Goal: Task Accomplishment & Management: Use online tool/utility

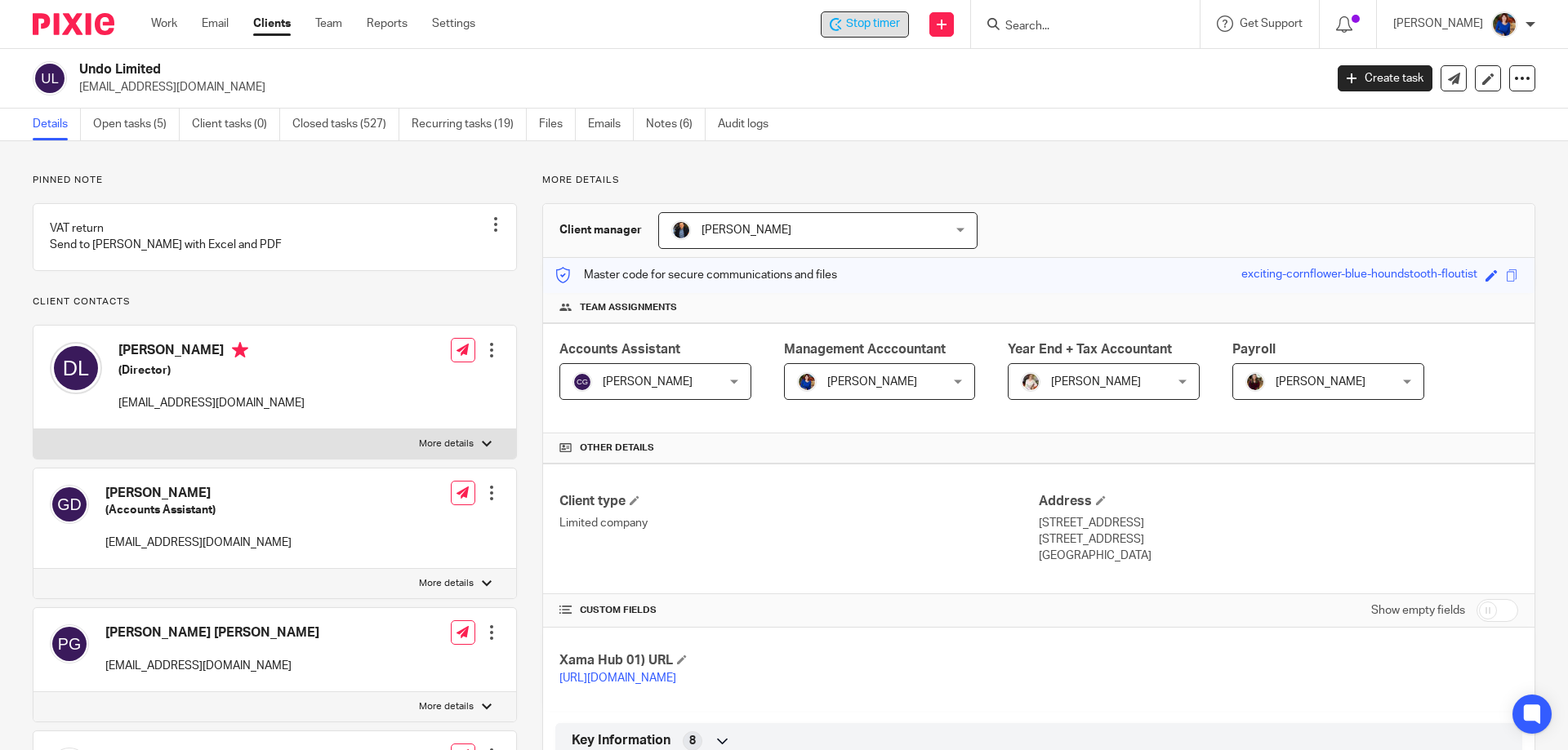
click at [847, 21] on span "Stop timer" at bounding box center [874, 25] width 54 height 18
click at [154, 23] on link "Work" at bounding box center [165, 24] width 26 height 17
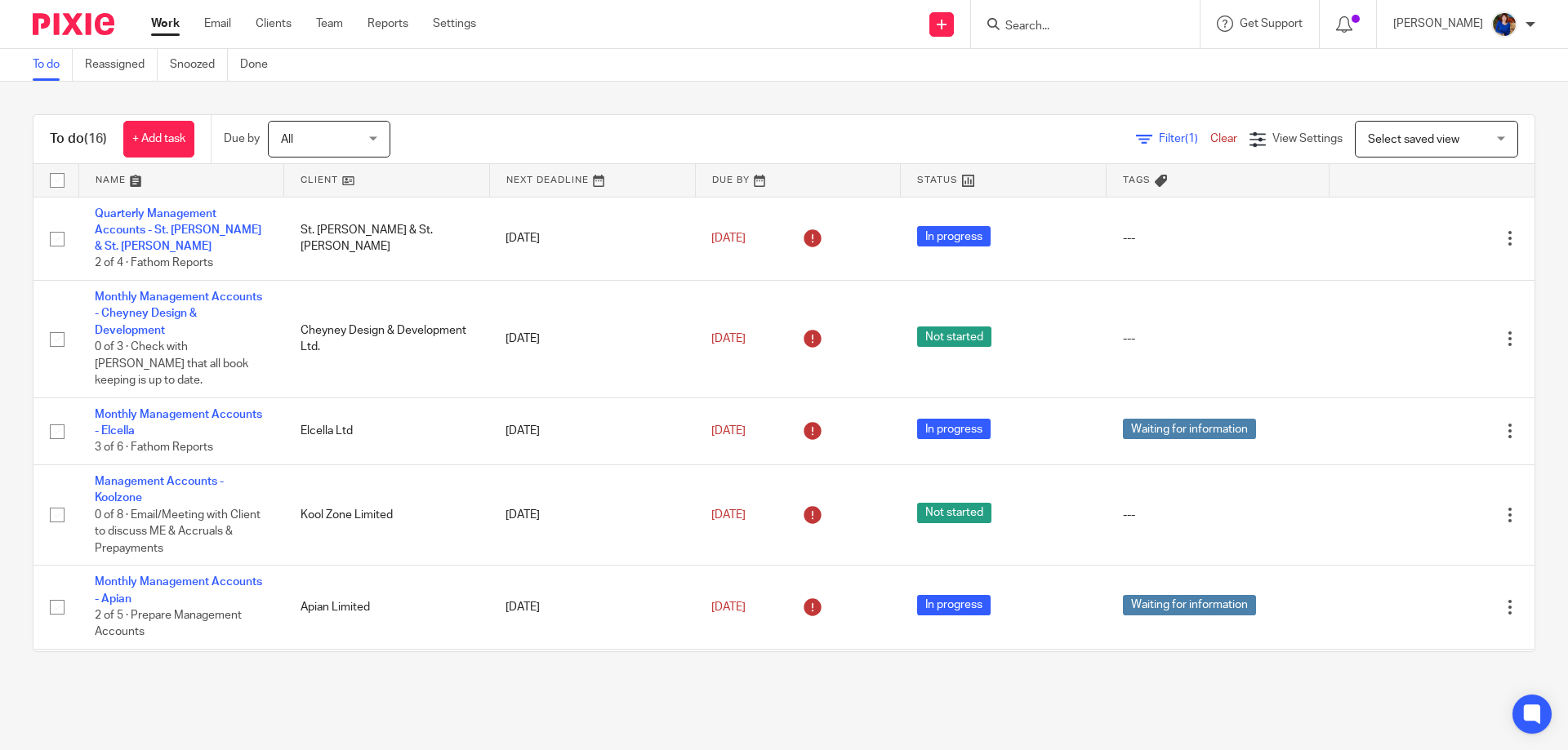
click at [1076, 19] on form at bounding box center [1091, 24] width 174 height 20
click at [1075, 21] on input "Search" at bounding box center [1078, 26] width 147 height 15
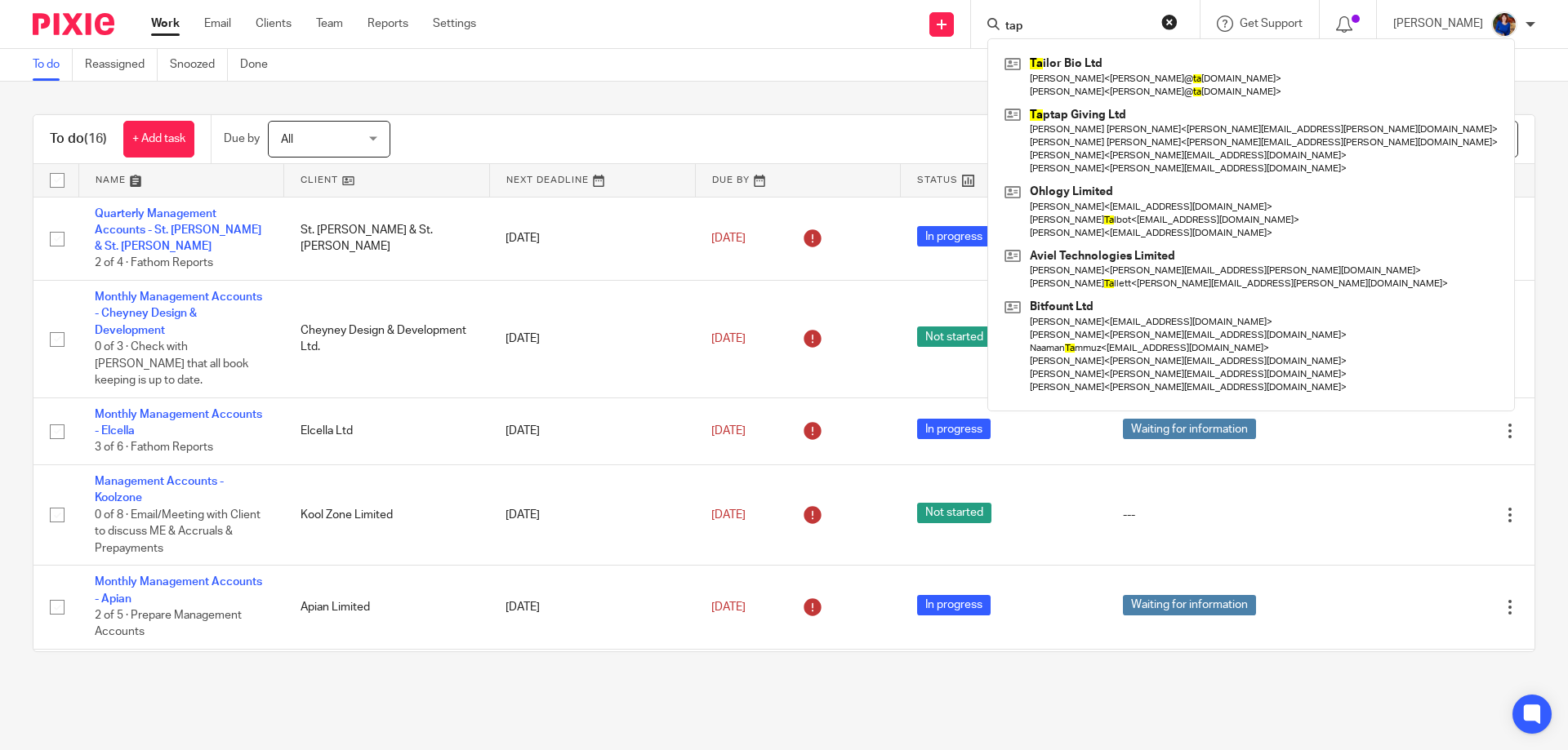
type input "tap"
click button "submit" at bounding box center [0, 0] width 0 height 0
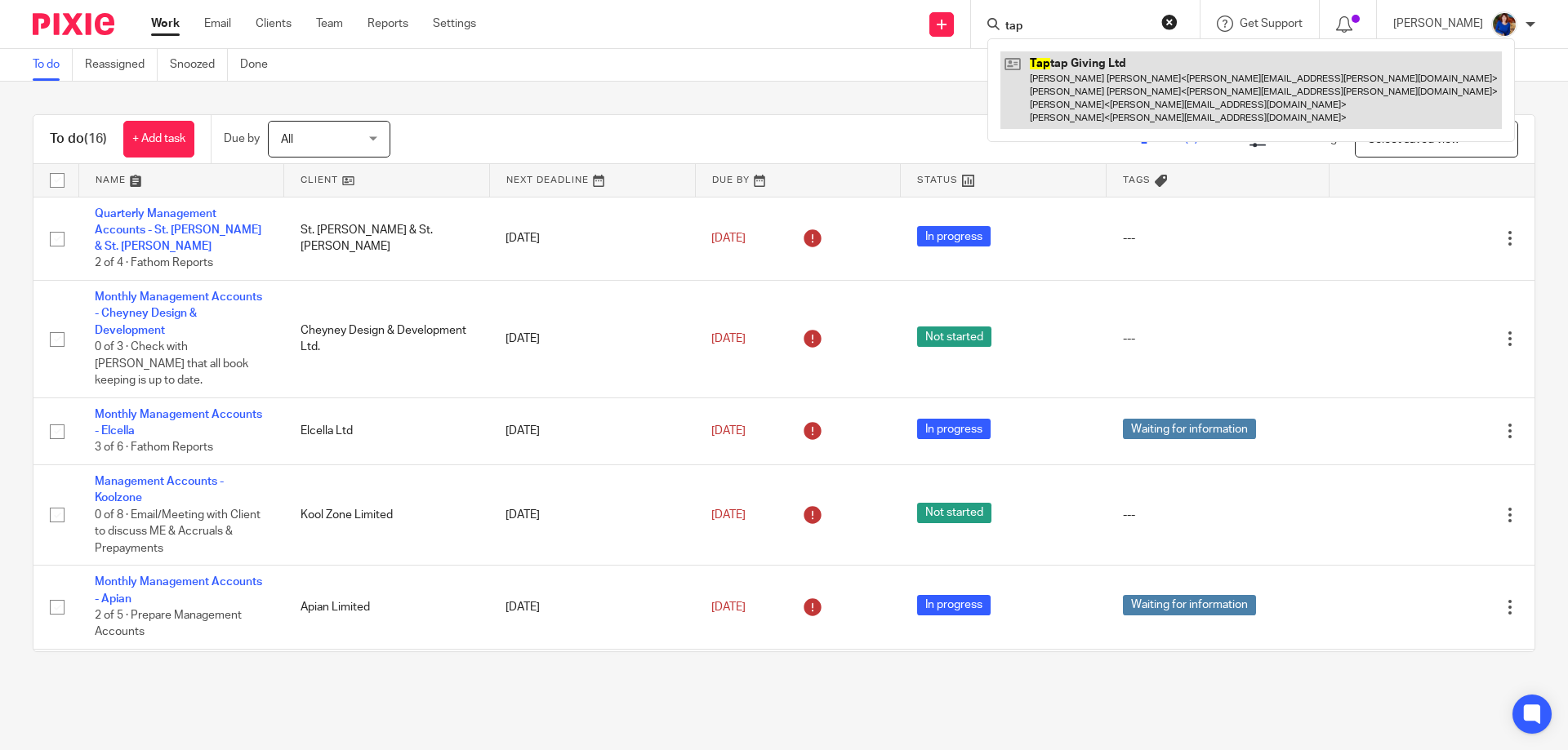
click at [1083, 68] on link at bounding box center [1251, 90] width 502 height 78
click at [1126, 83] on link at bounding box center [1251, 90] width 502 height 78
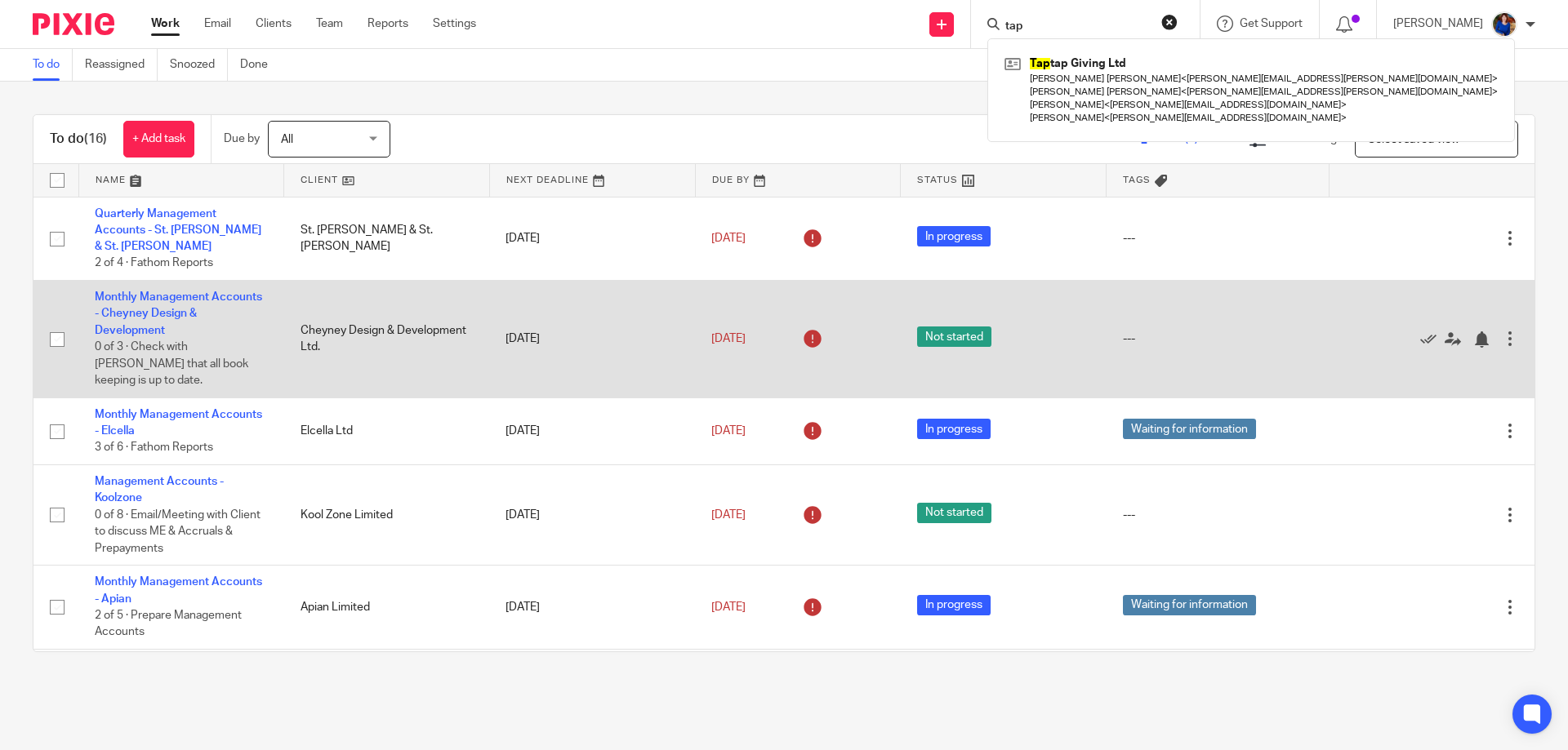
scroll to position [81, 0]
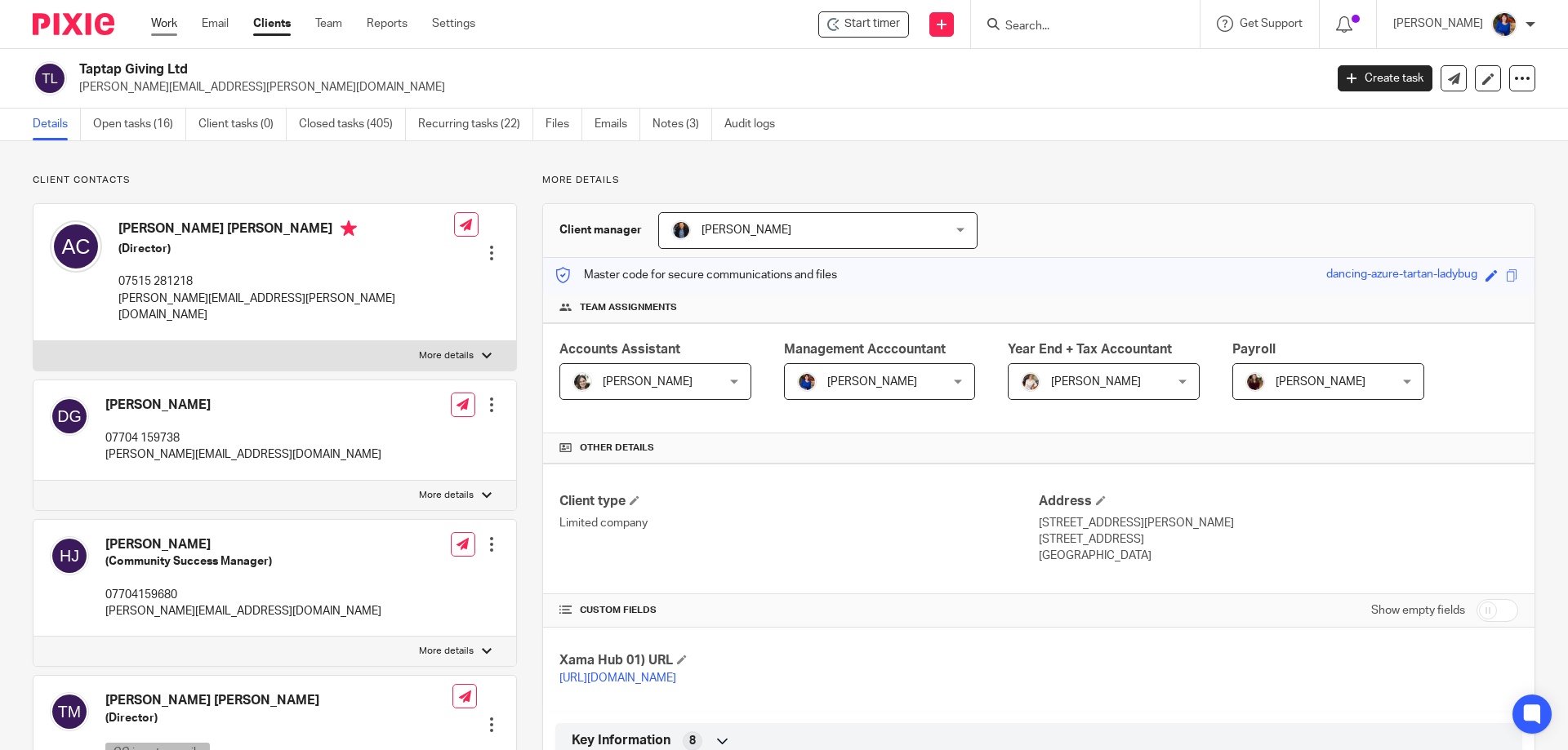
click at [163, 25] on link "Work" at bounding box center [165, 24] width 26 height 17
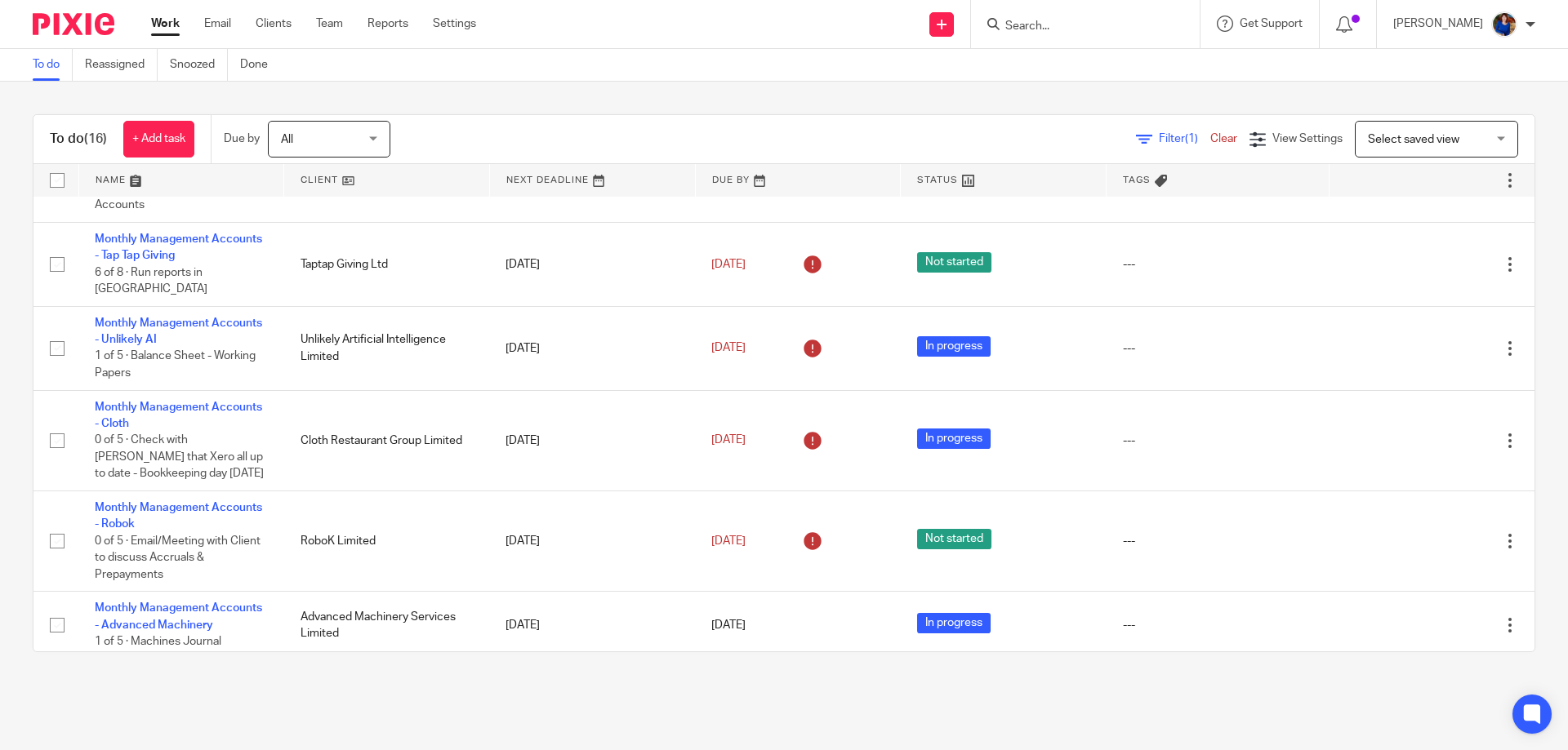
scroll to position [315, 0]
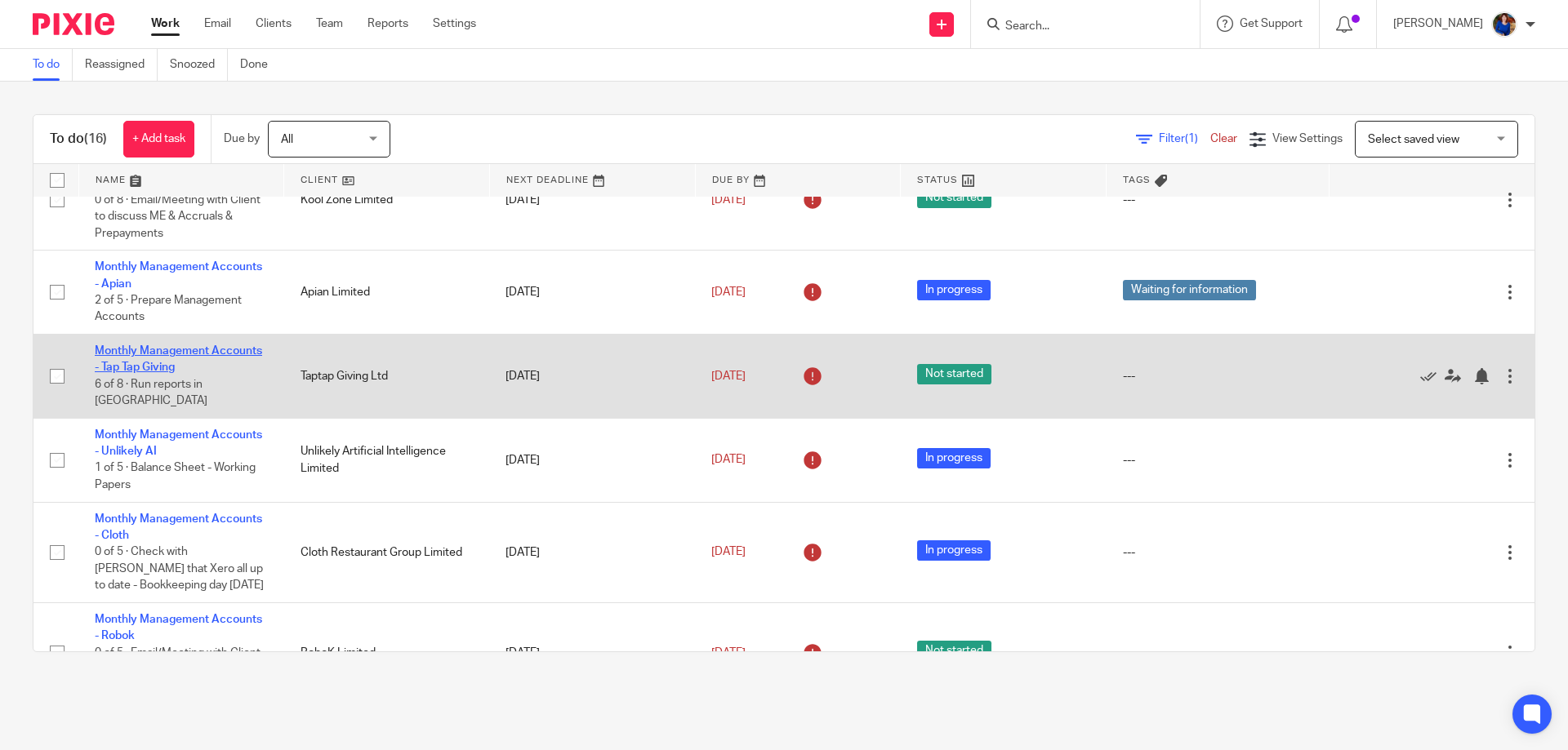
click at [195, 346] on link "Monthly Management Accounts - Tap Tap Giving" at bounding box center [178, 360] width 167 height 28
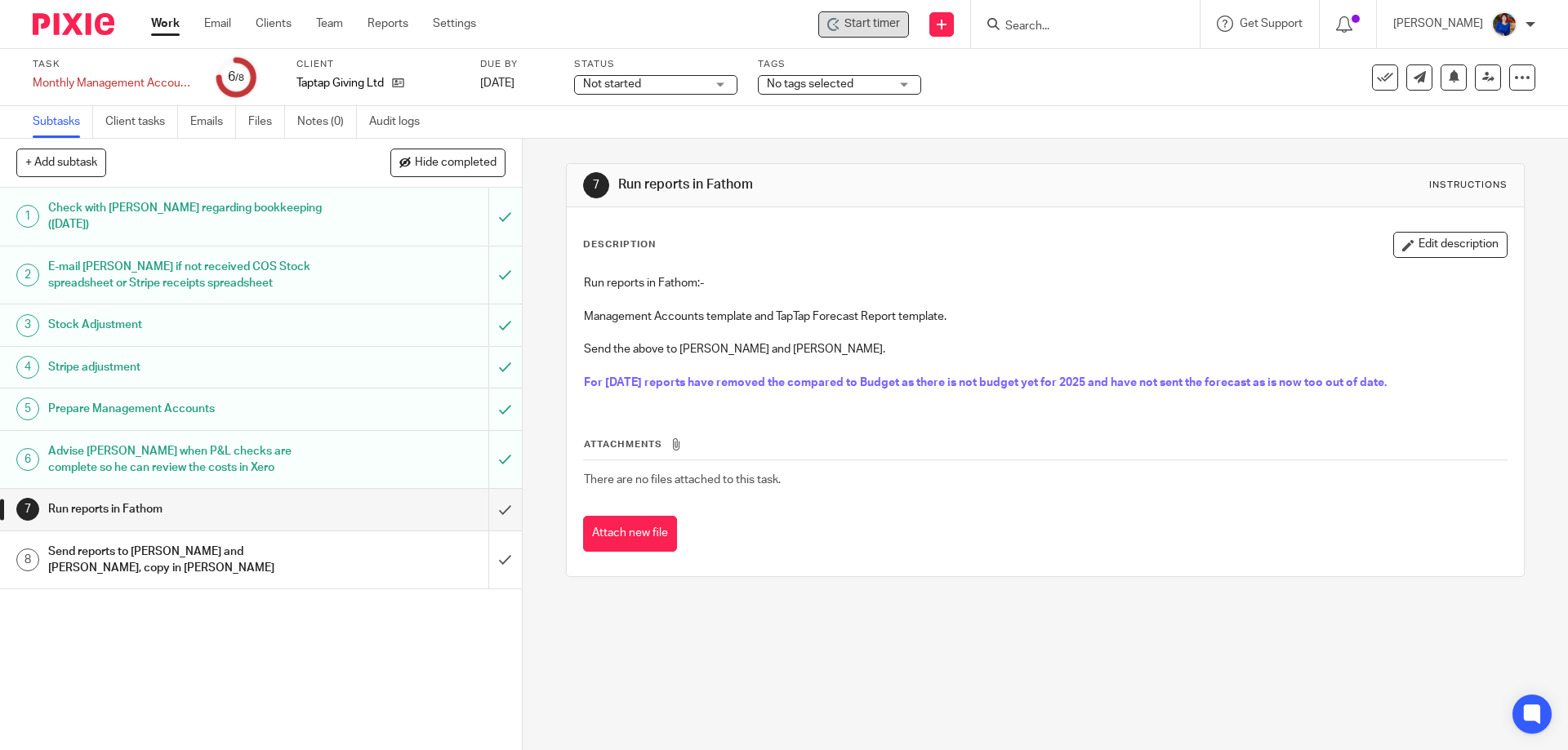
click at [871, 29] on span "Start timer" at bounding box center [872, 25] width 55 height 18
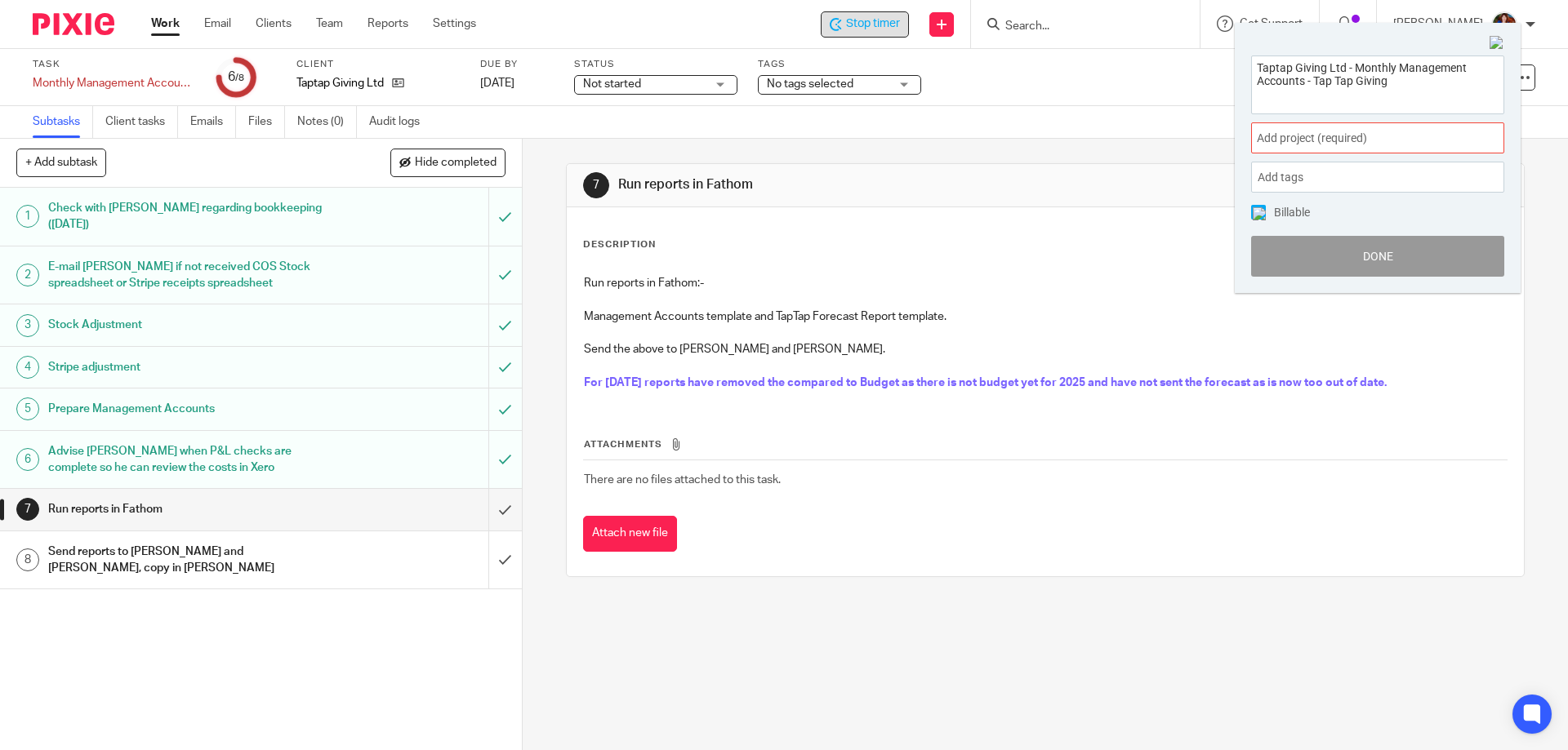
click at [1368, 144] on span "Add project (required) :" at bounding box center [1360, 138] width 206 height 18
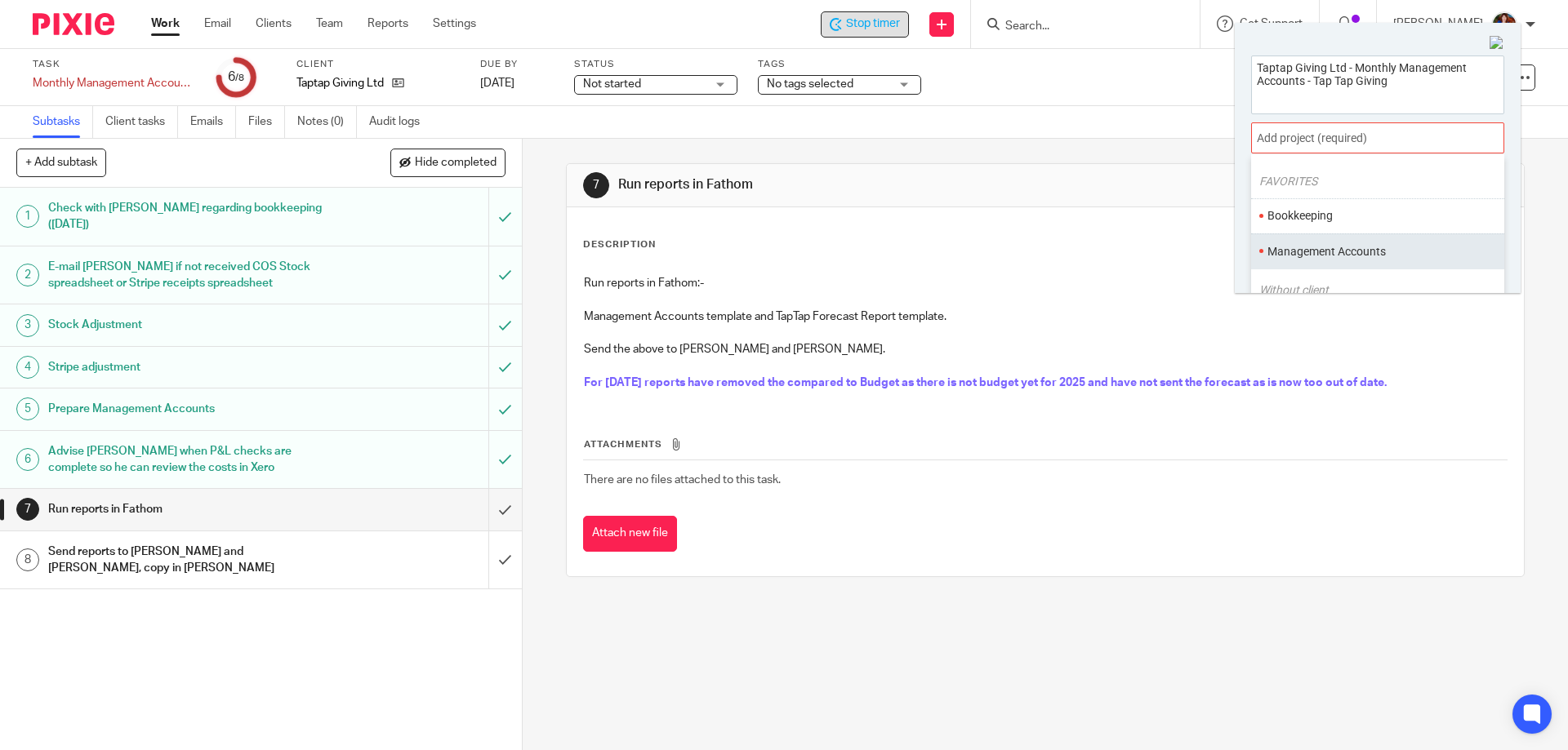
scroll to position [81, 0]
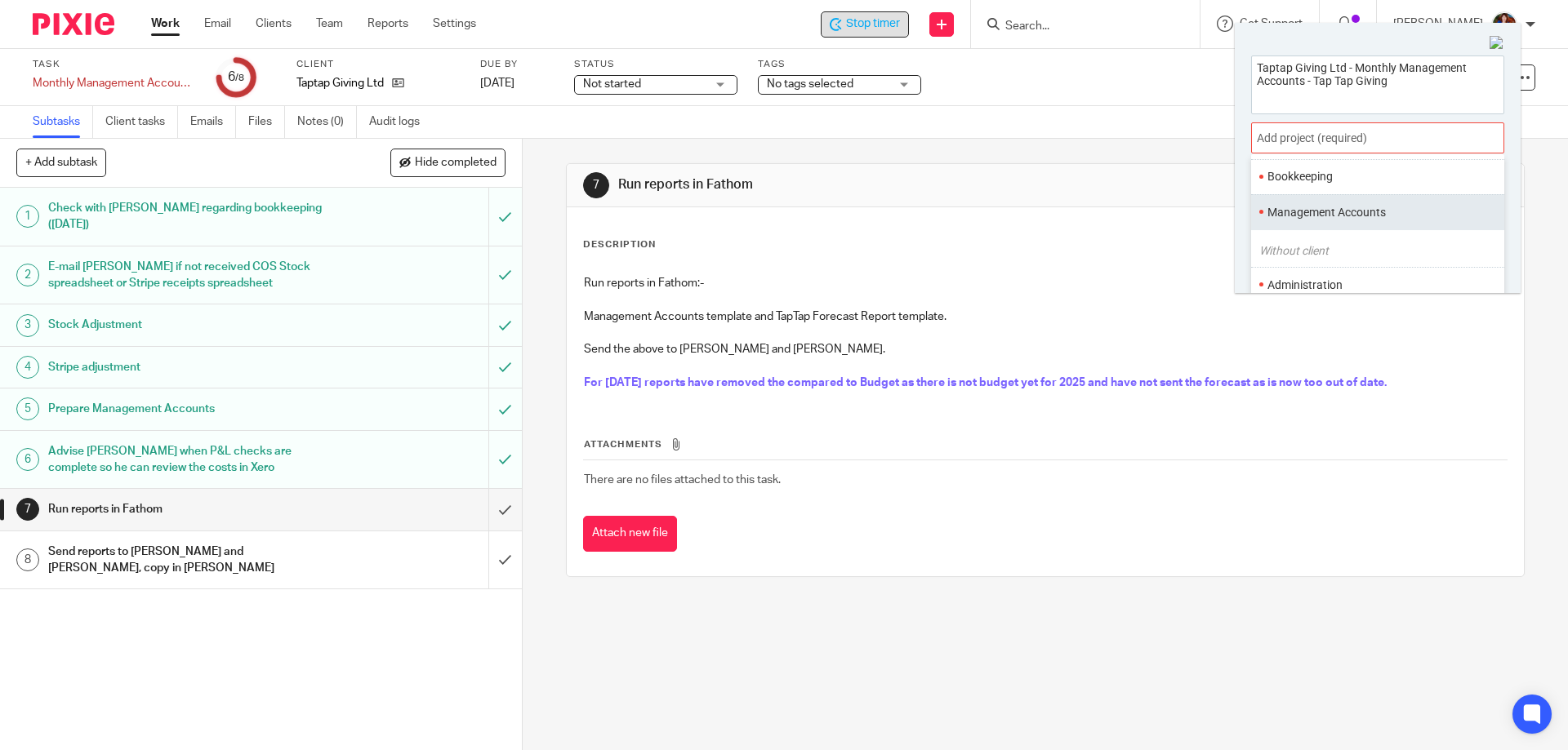
click at [1344, 216] on li "Management Accounts" at bounding box center [1375, 213] width 214 height 18
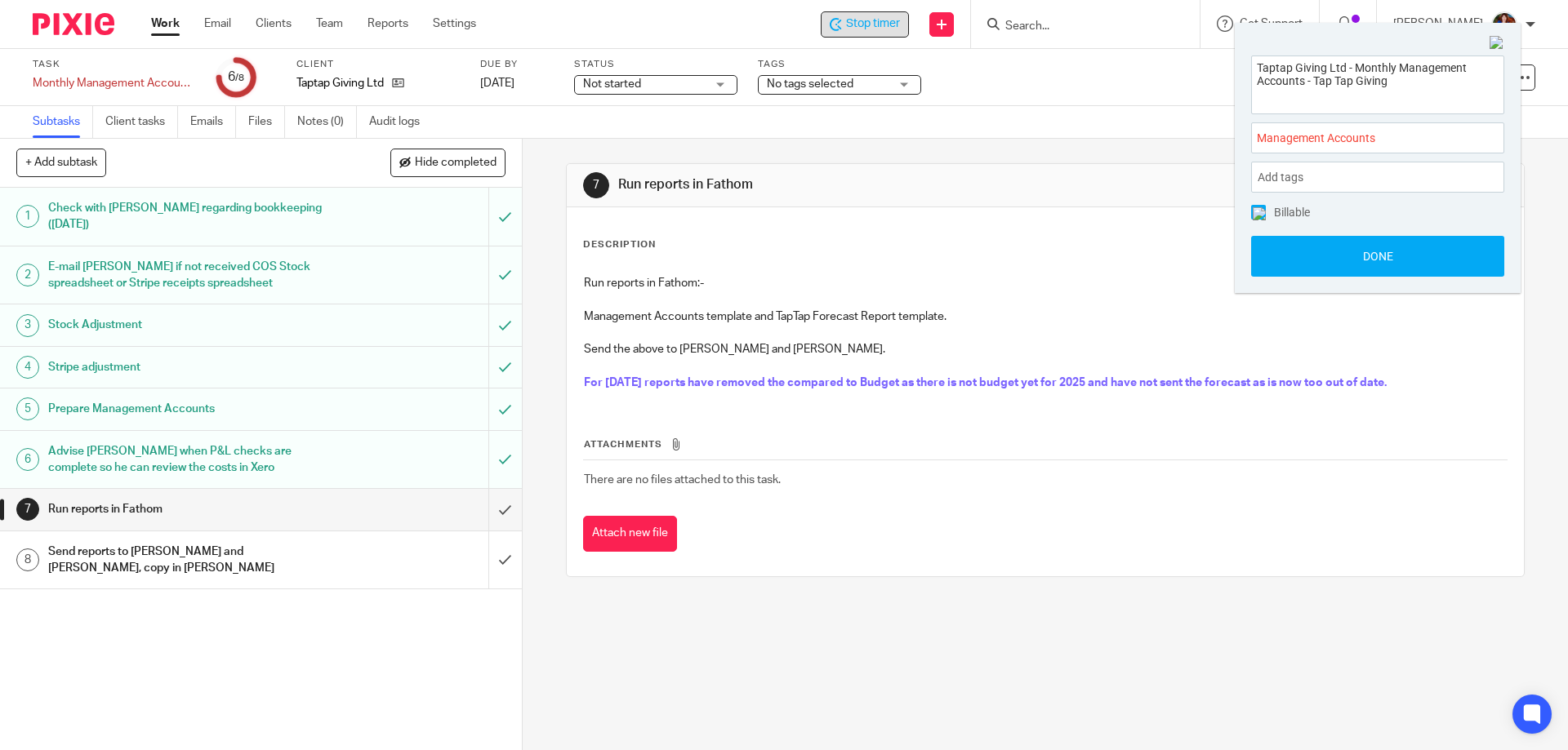
click at [1249, 211] on div "Taptap Giving Ltd - Monthly Management Accounts - Tap Tap Giving Management Acc…" at bounding box center [1378, 166] width 286 height 255
click at [1262, 213] on img at bounding box center [1259, 214] width 13 height 13
click at [1282, 262] on button "Done" at bounding box center [1377, 256] width 253 height 41
